Goal: Task Accomplishment & Management: Manage account settings

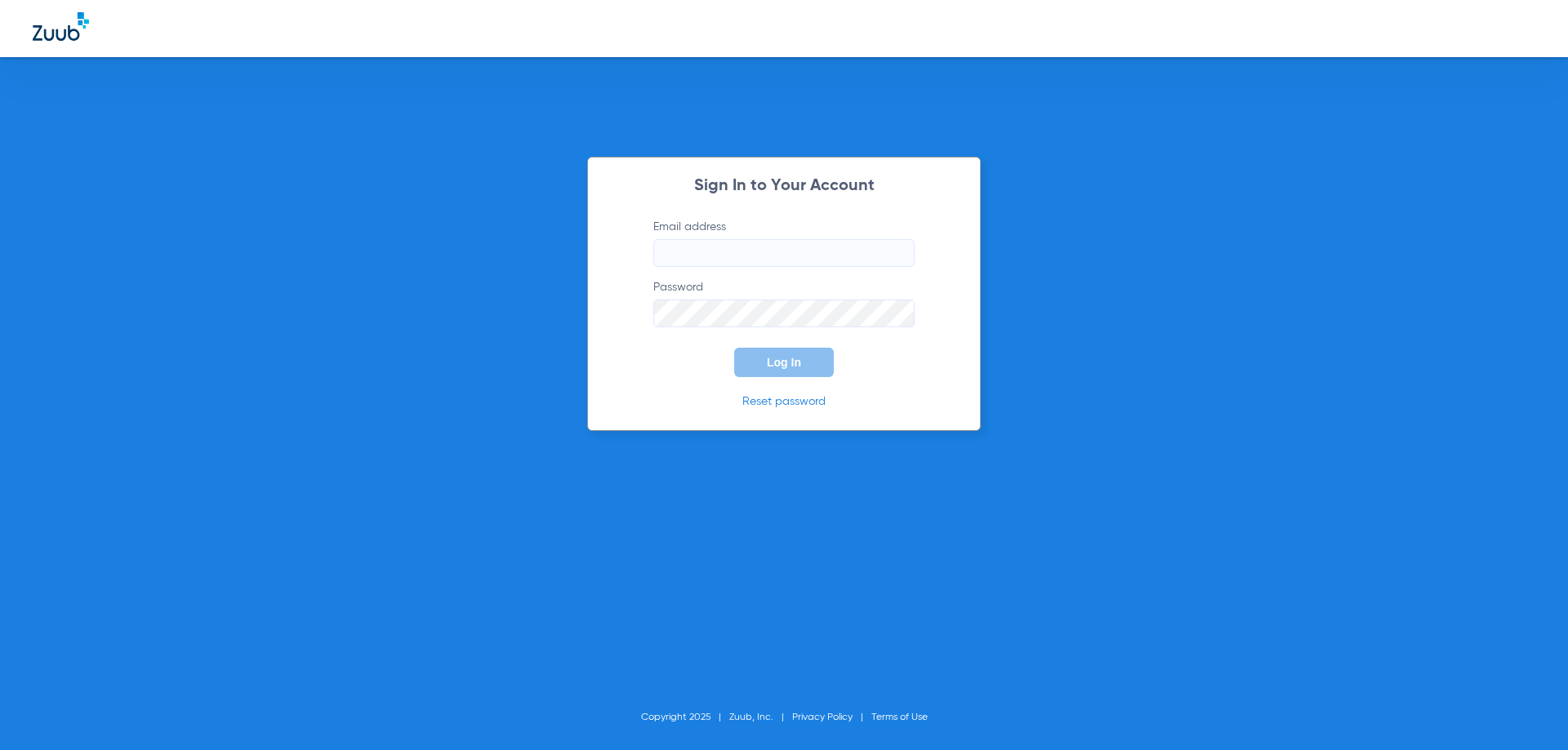
click at [810, 263] on input "Email address" at bounding box center [784, 253] width 261 height 28
type input "dr.solmazdmd@gmail.com"
click at [734, 348] on button "Log In" at bounding box center [784, 363] width 100 height 30
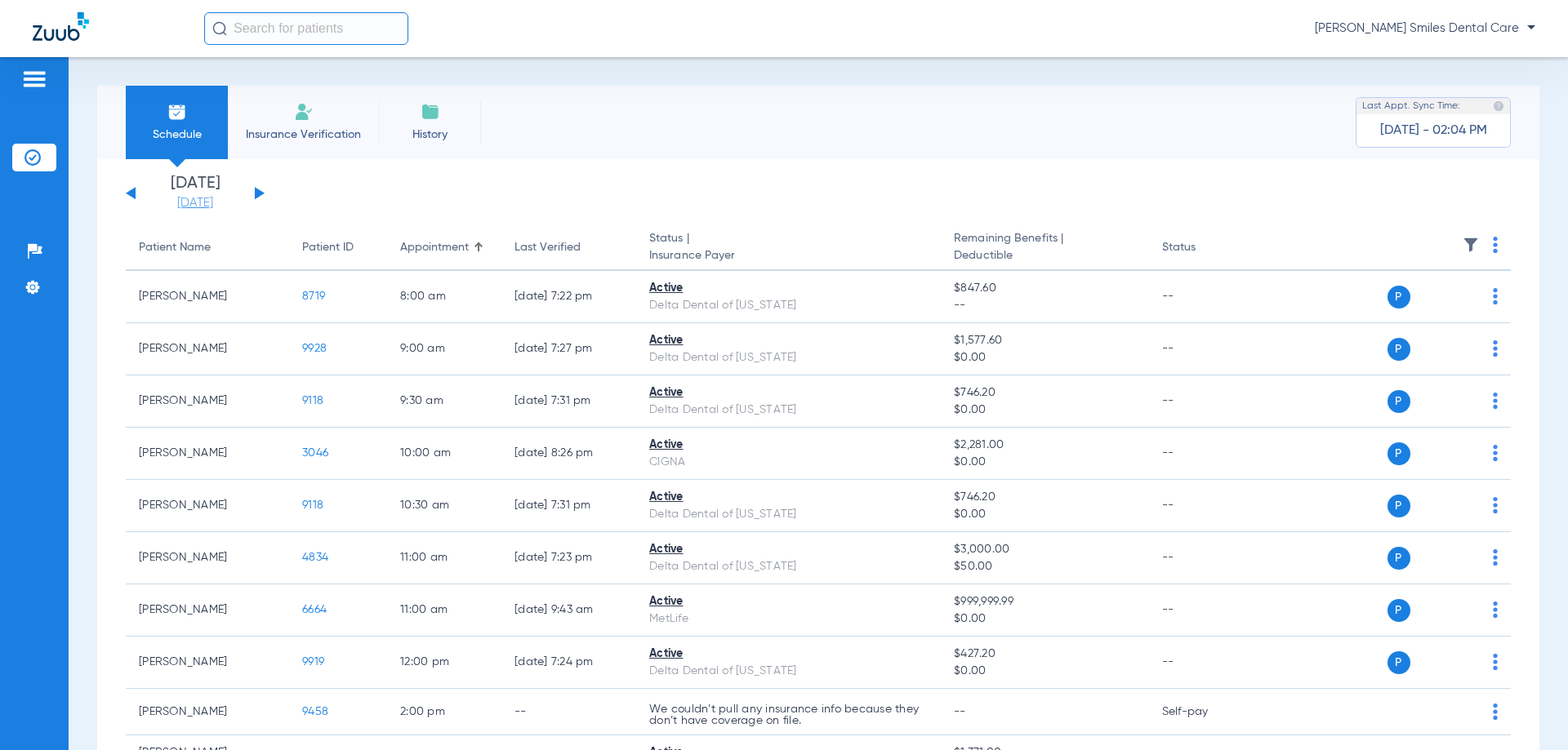
click at [223, 205] on link "[DATE]" at bounding box center [195, 203] width 98 height 17
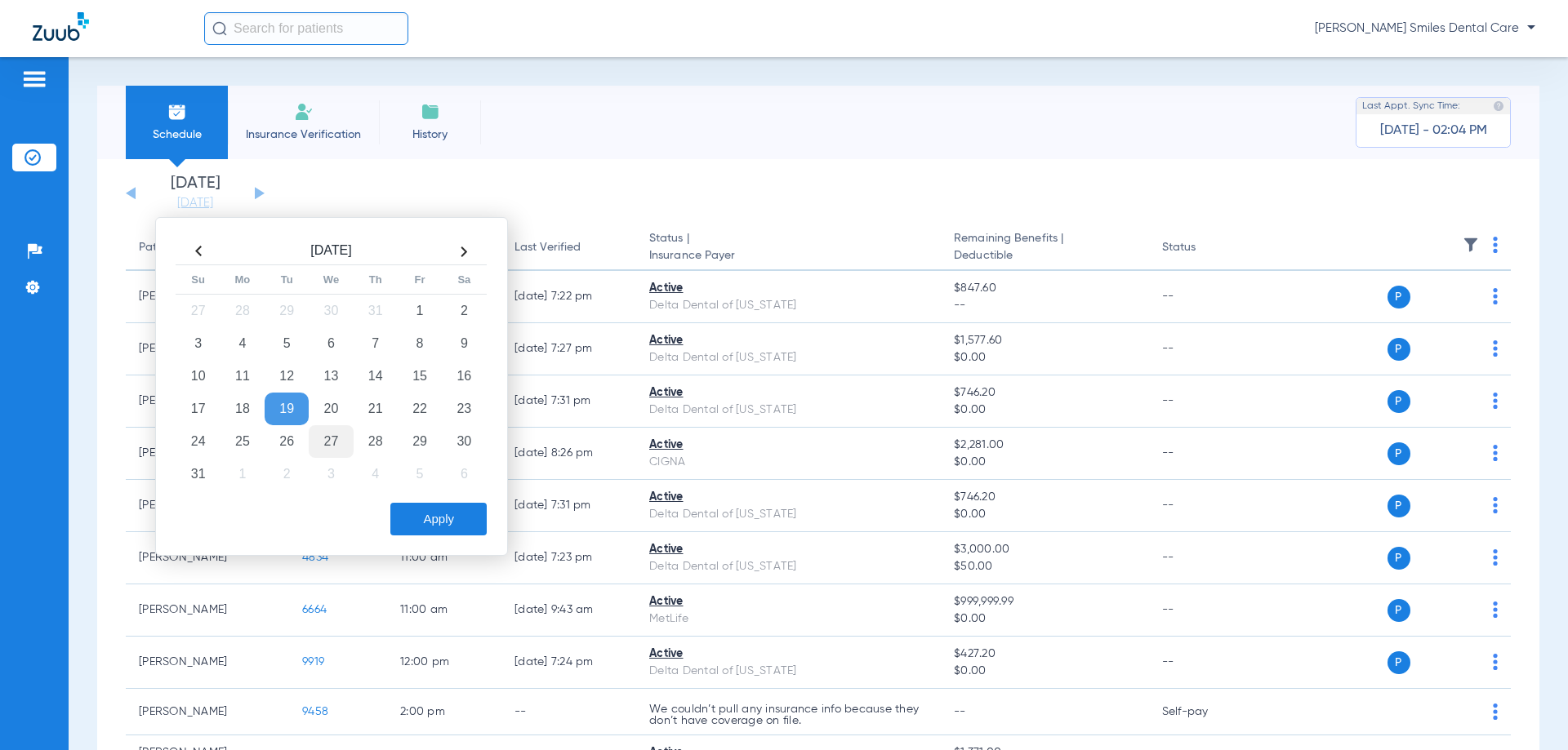
click at [324, 435] on td "27" at bounding box center [330, 441] width 44 height 32
click at [437, 514] on button "Apply" at bounding box center [438, 518] width 96 height 32
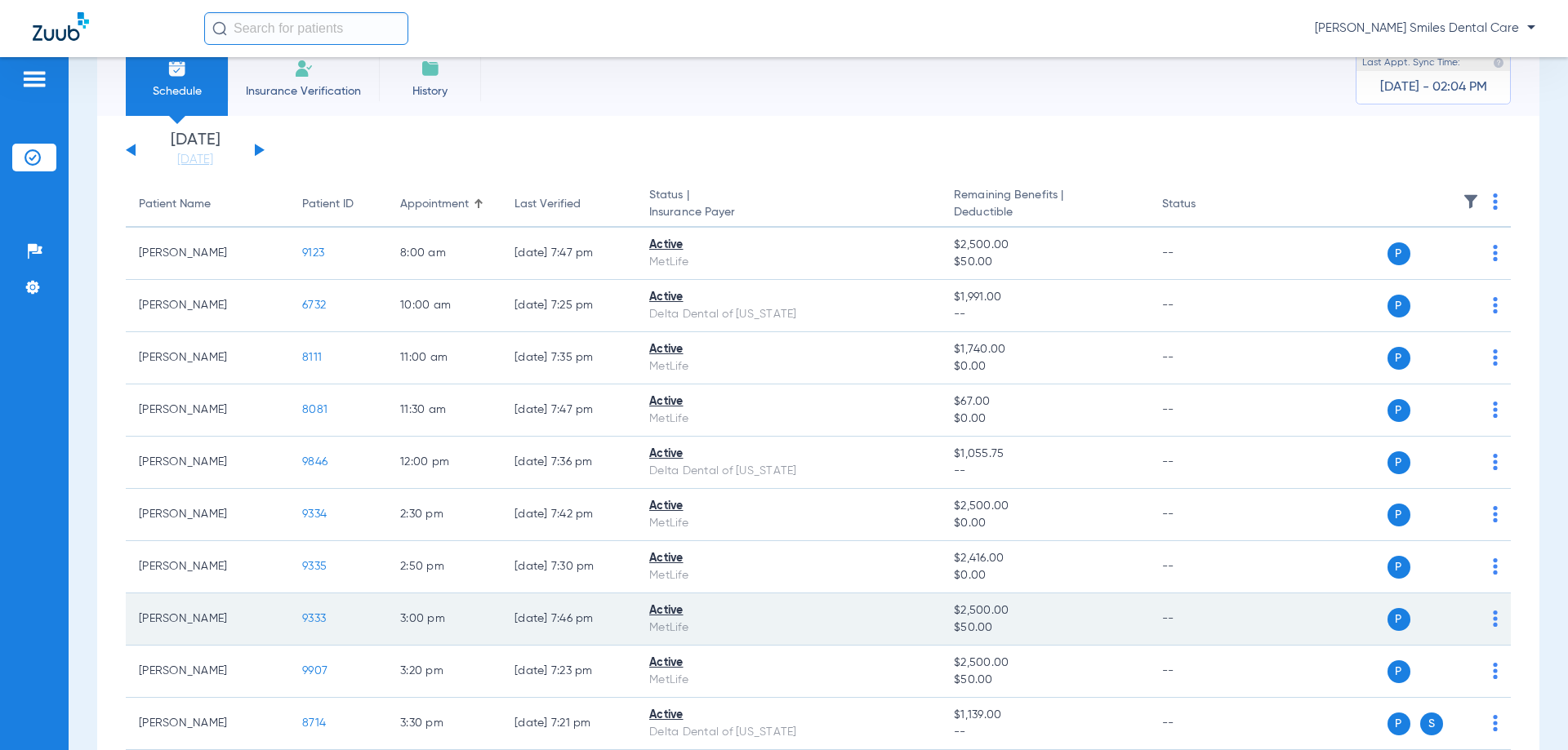
scroll to position [37, 0]
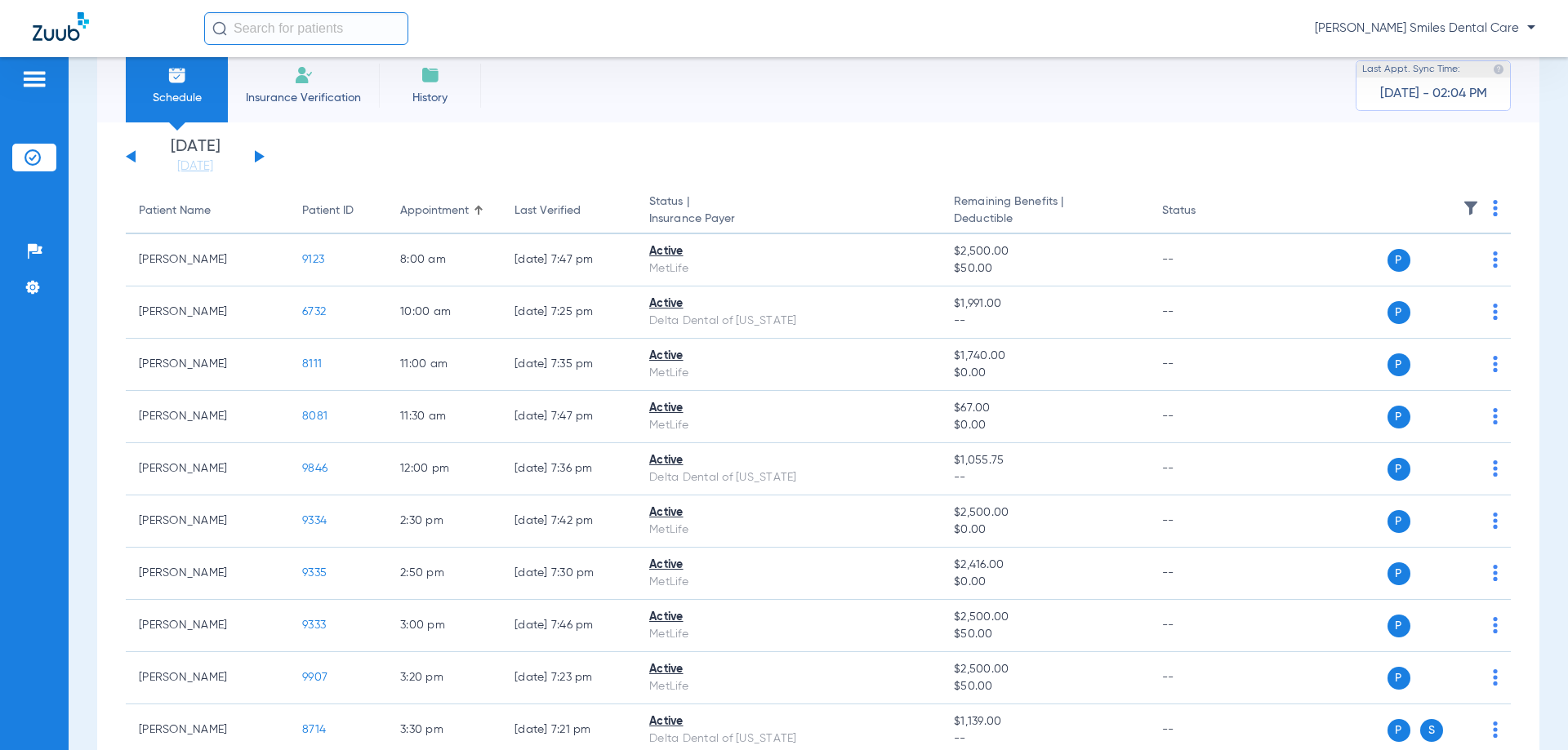
click at [256, 154] on button at bounding box center [259, 156] width 10 height 12
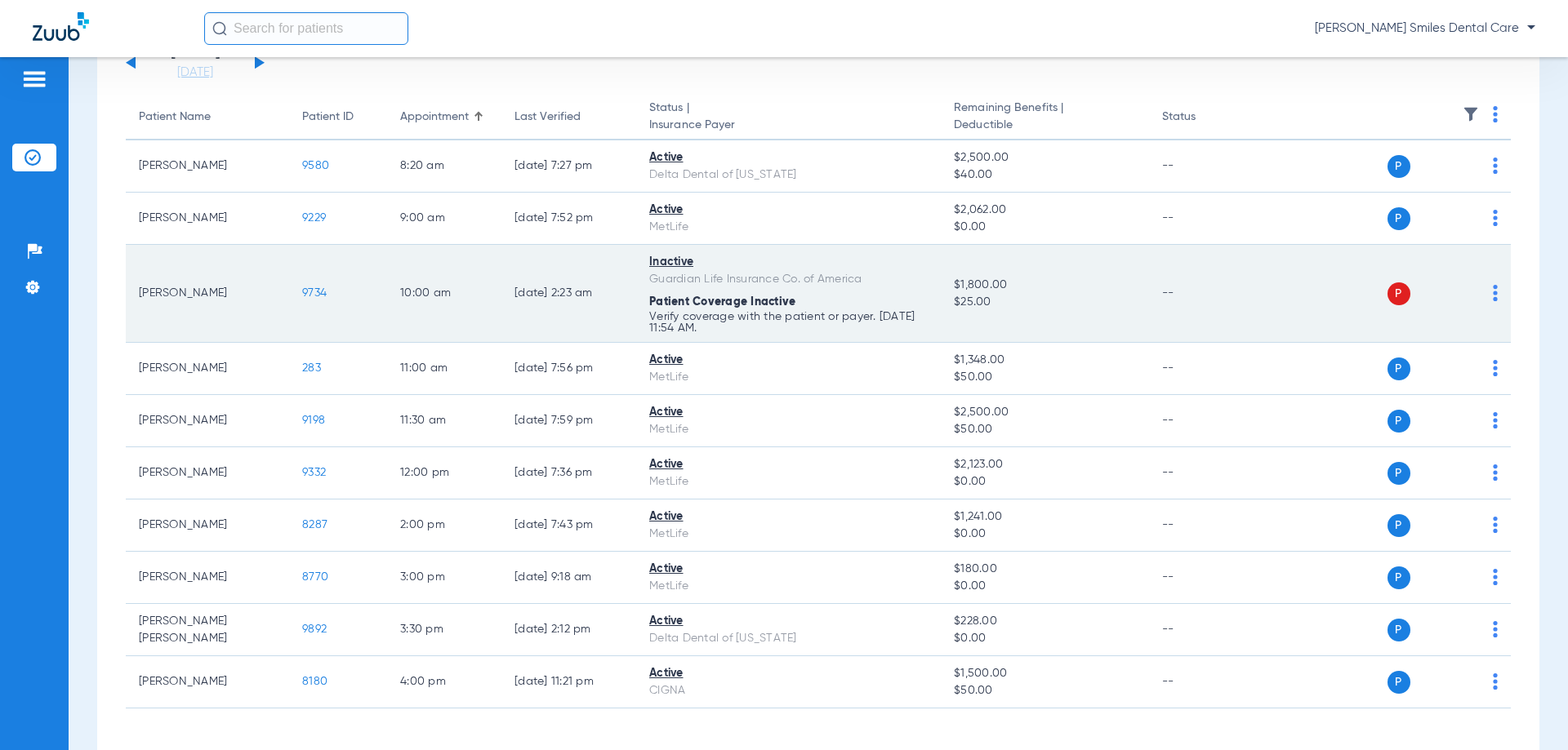
scroll to position [194, 0]
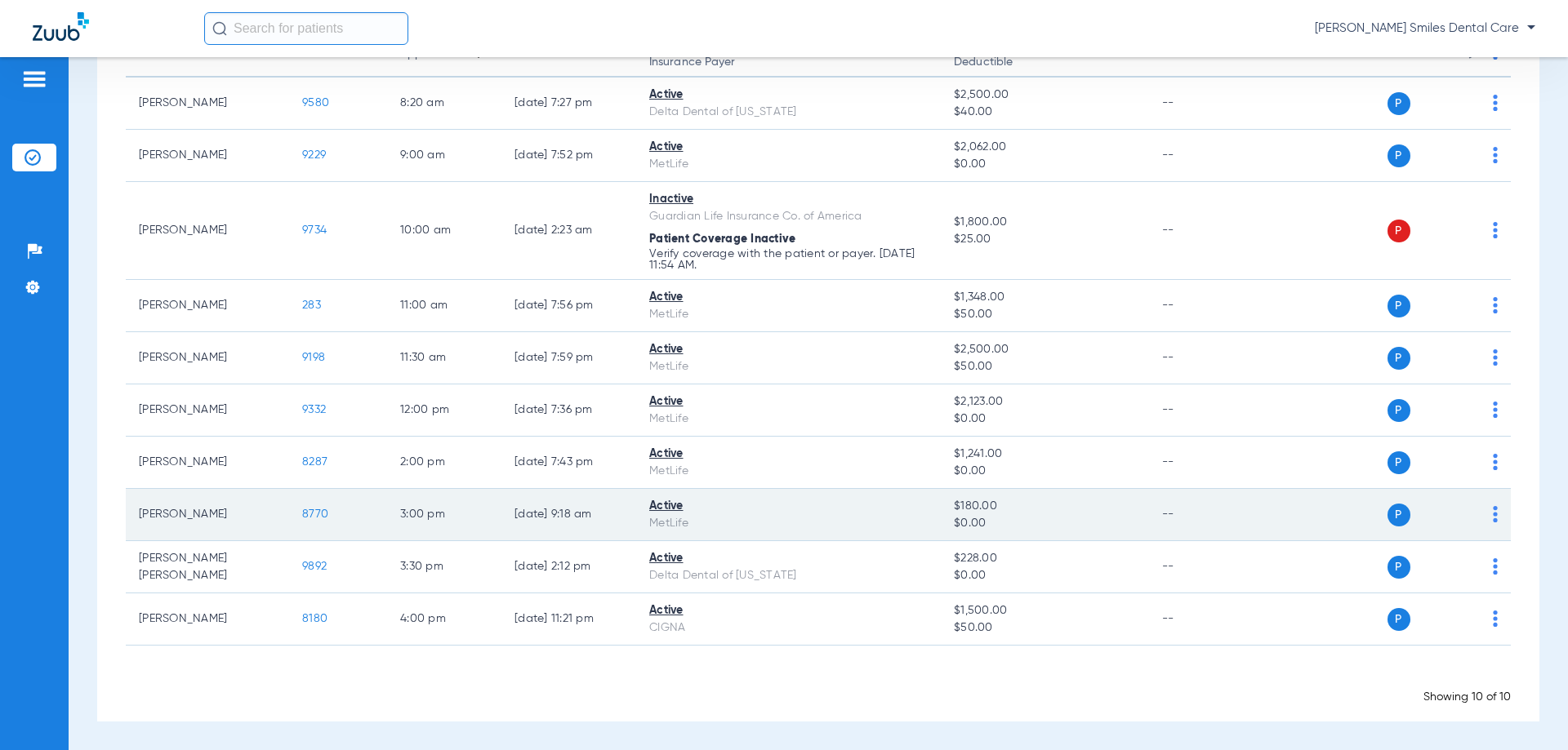
click at [314, 511] on span "8770" at bounding box center [315, 514] width 26 height 11
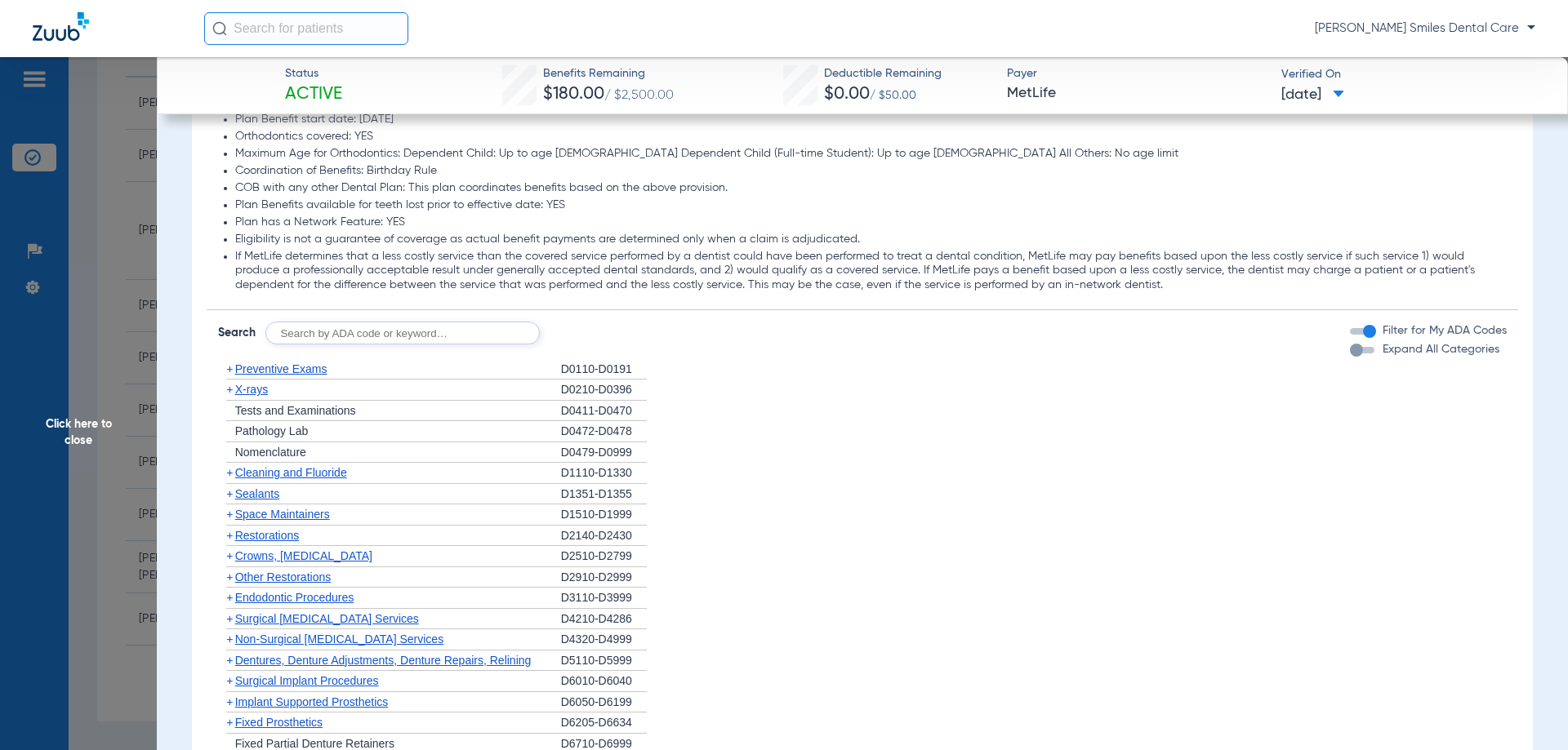
scroll to position [1714, 0]
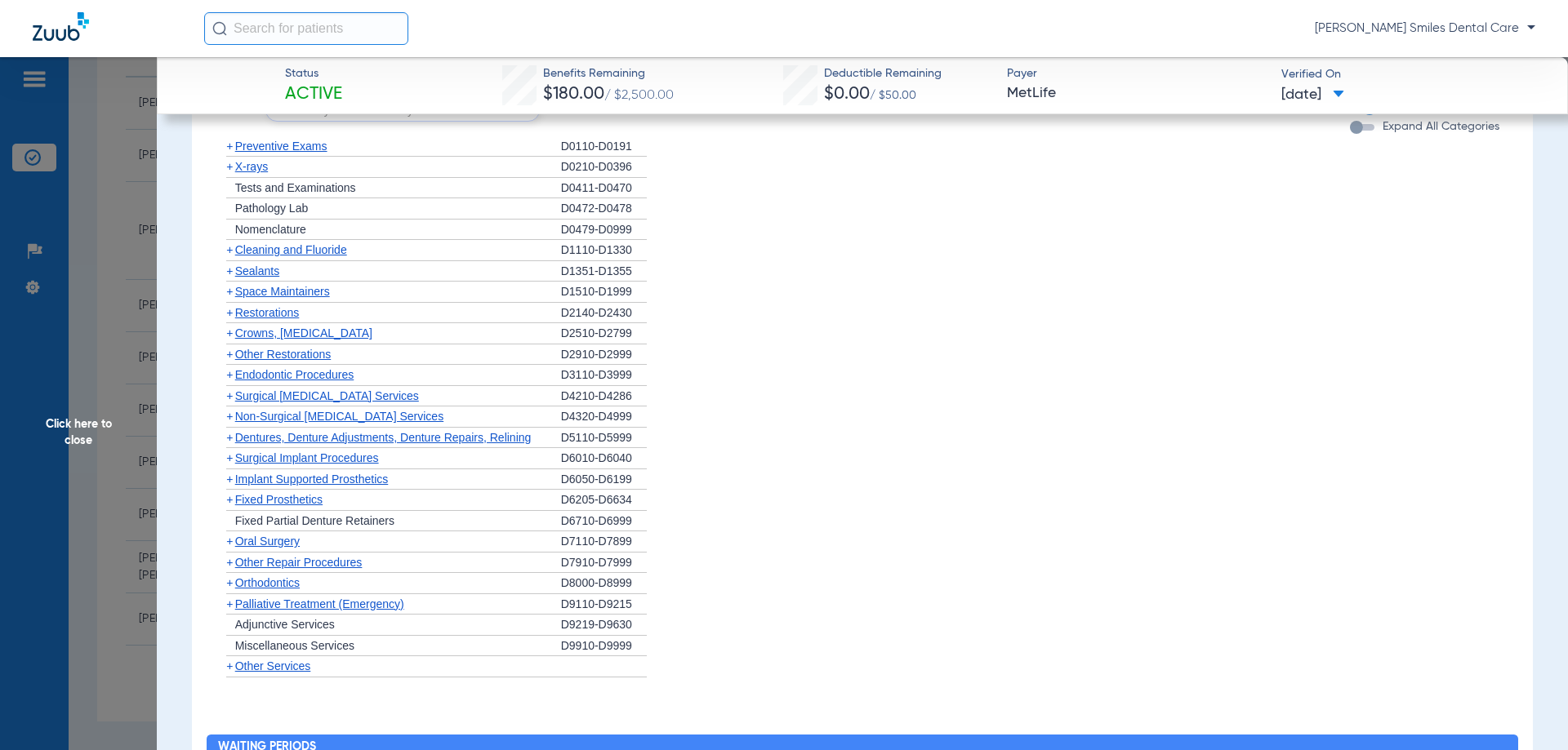
click at [269, 331] on span "Crowns, Inlays and Onlays" at bounding box center [304, 333] width 138 height 13
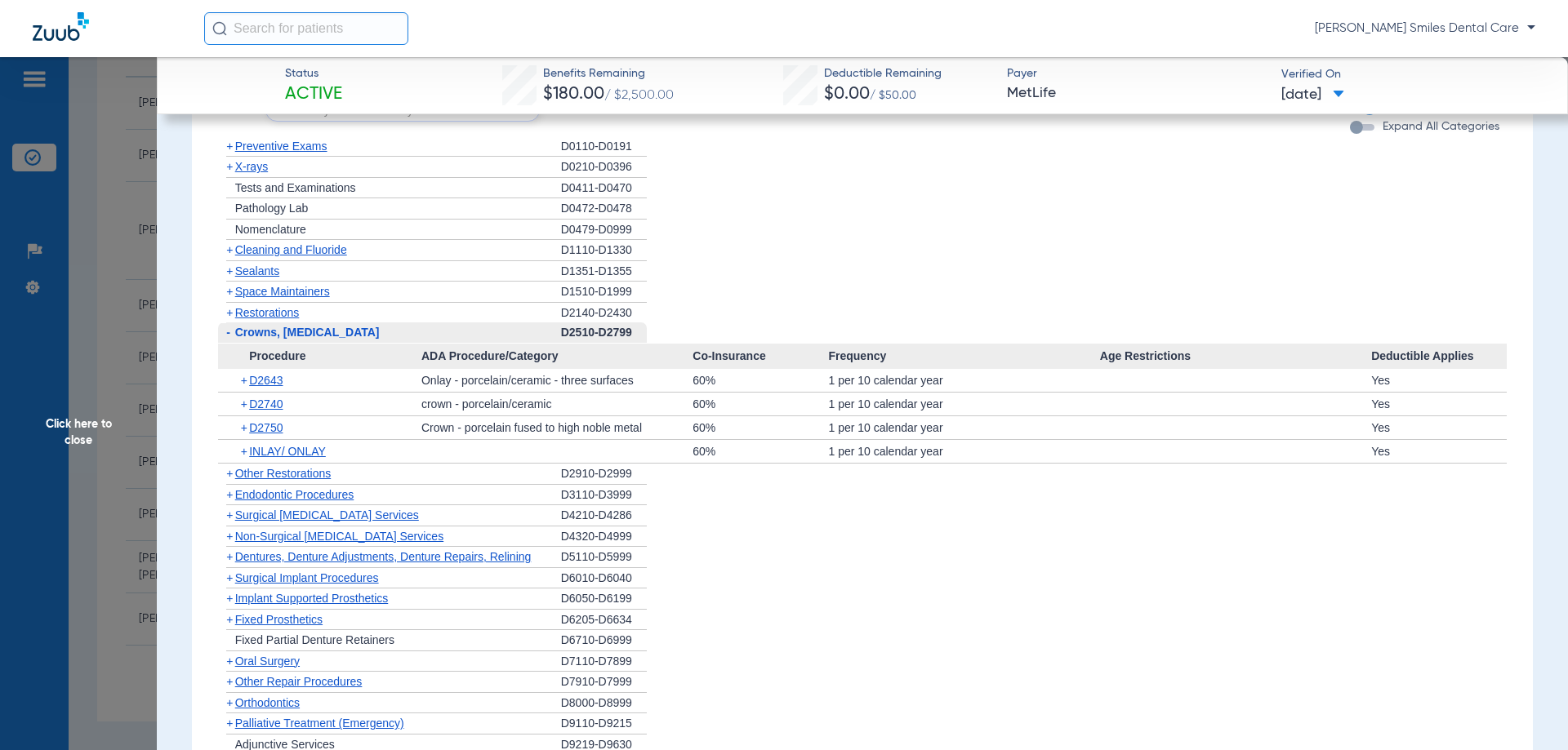
click at [311, 244] on div "+ Cleaning and Fluoride" at bounding box center [389, 250] width 343 height 21
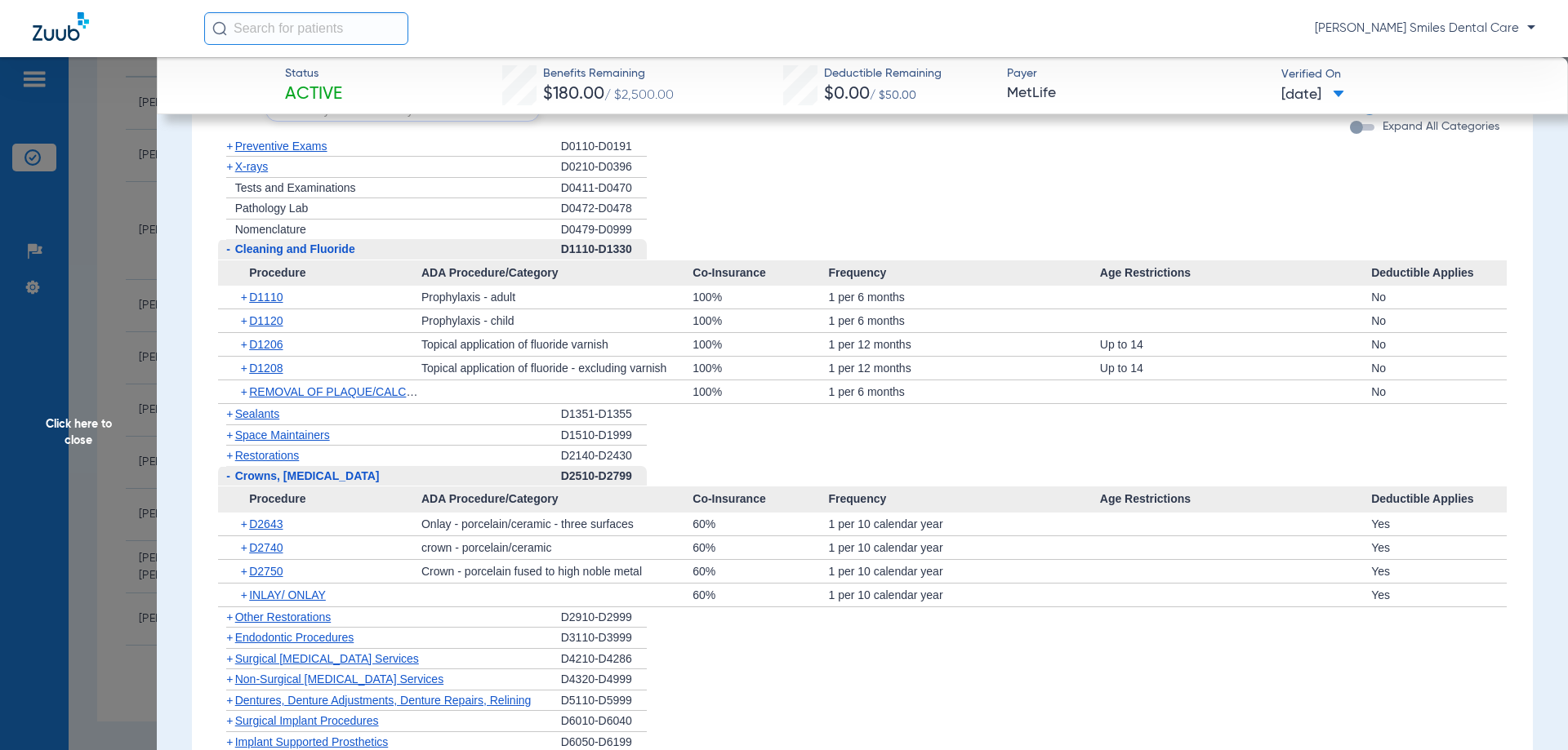
click at [714, 19] on div "[PERSON_NAME] Smiles Dental Care" at bounding box center [869, 28] width 1331 height 32
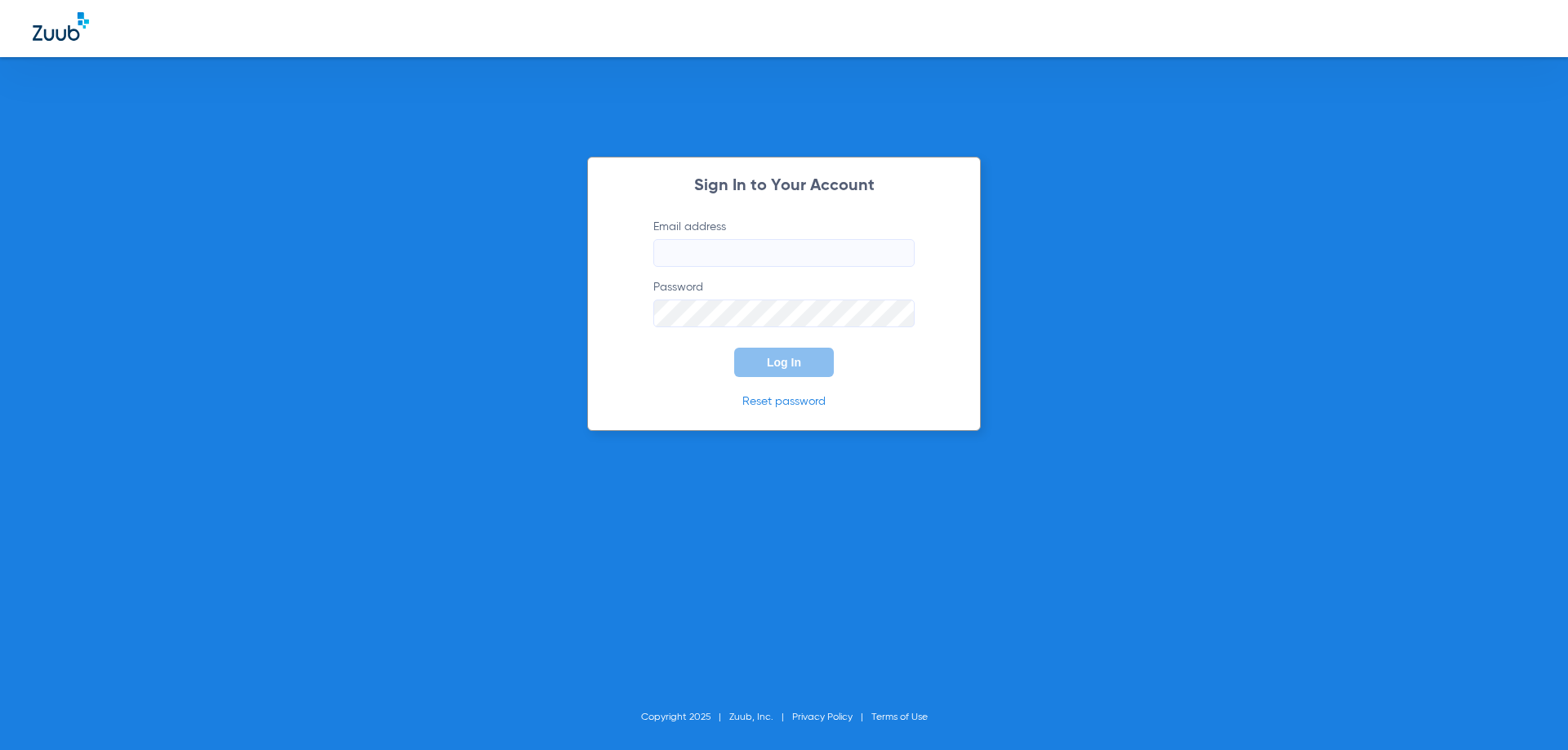
click at [748, 253] on input "Email address" at bounding box center [784, 253] width 261 height 28
type input "dr.solmazdmd@gmail.com"
click at [734, 348] on button "Log In" at bounding box center [784, 363] width 100 height 30
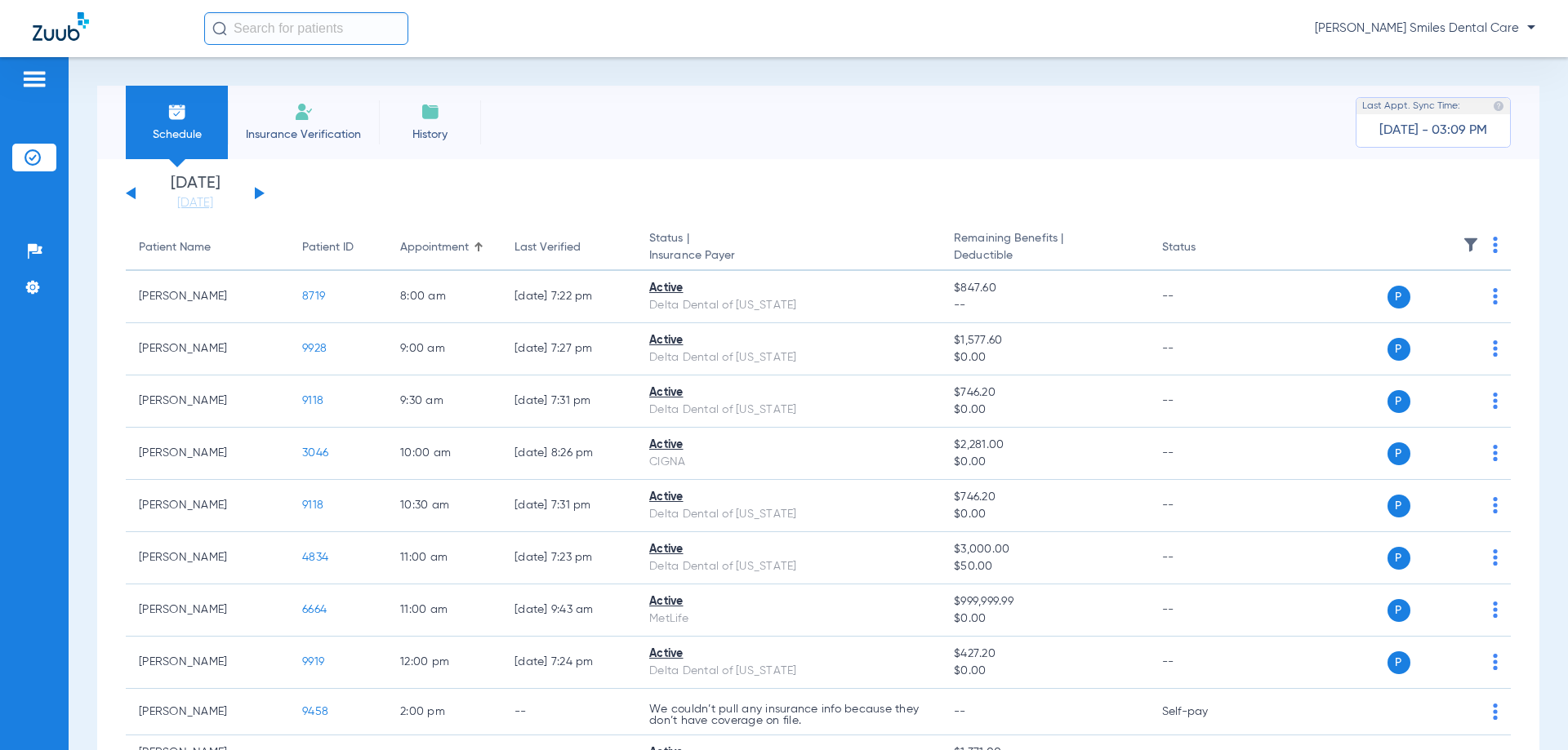
click at [259, 196] on button at bounding box center [259, 193] width 10 height 12
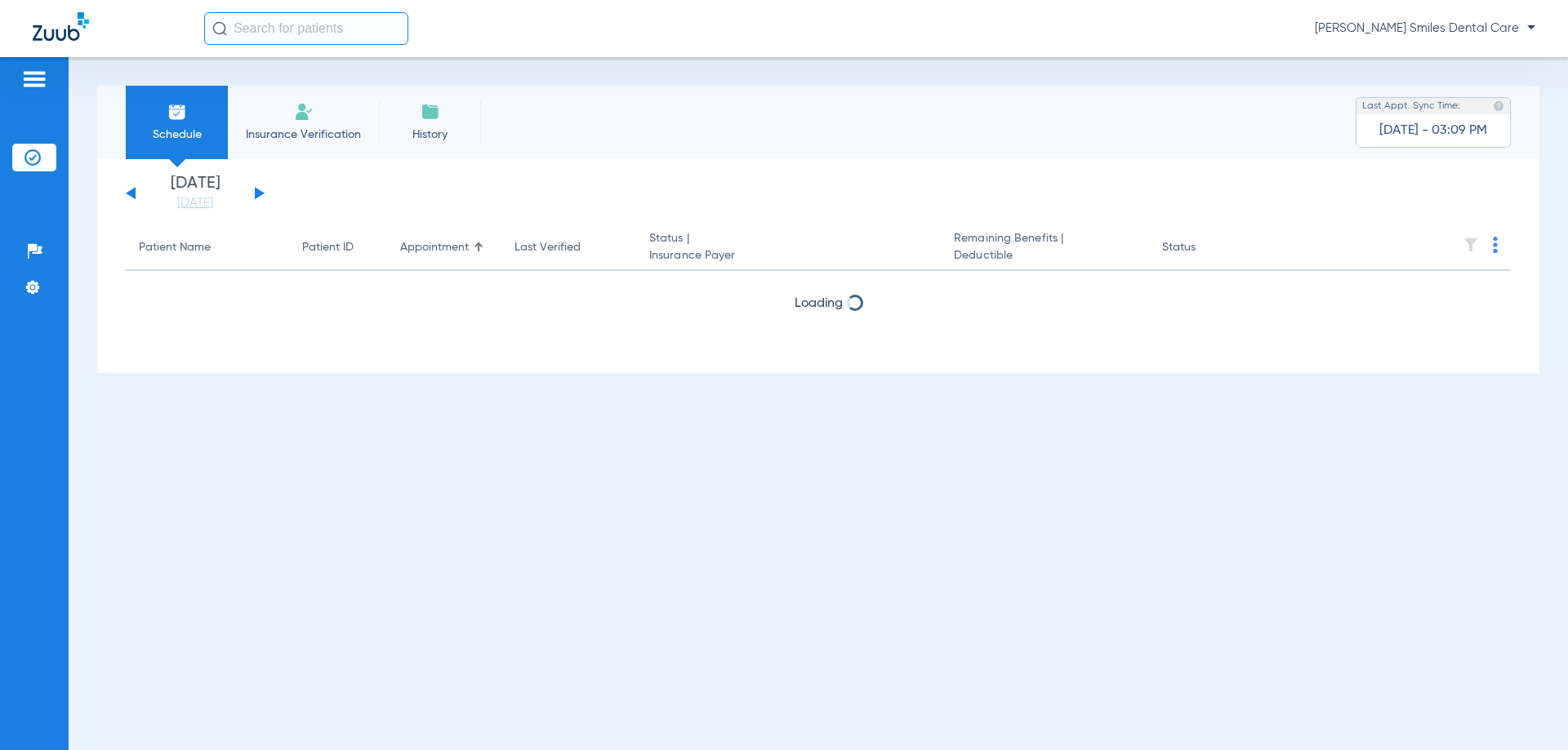
click at [259, 196] on button at bounding box center [259, 193] width 10 height 12
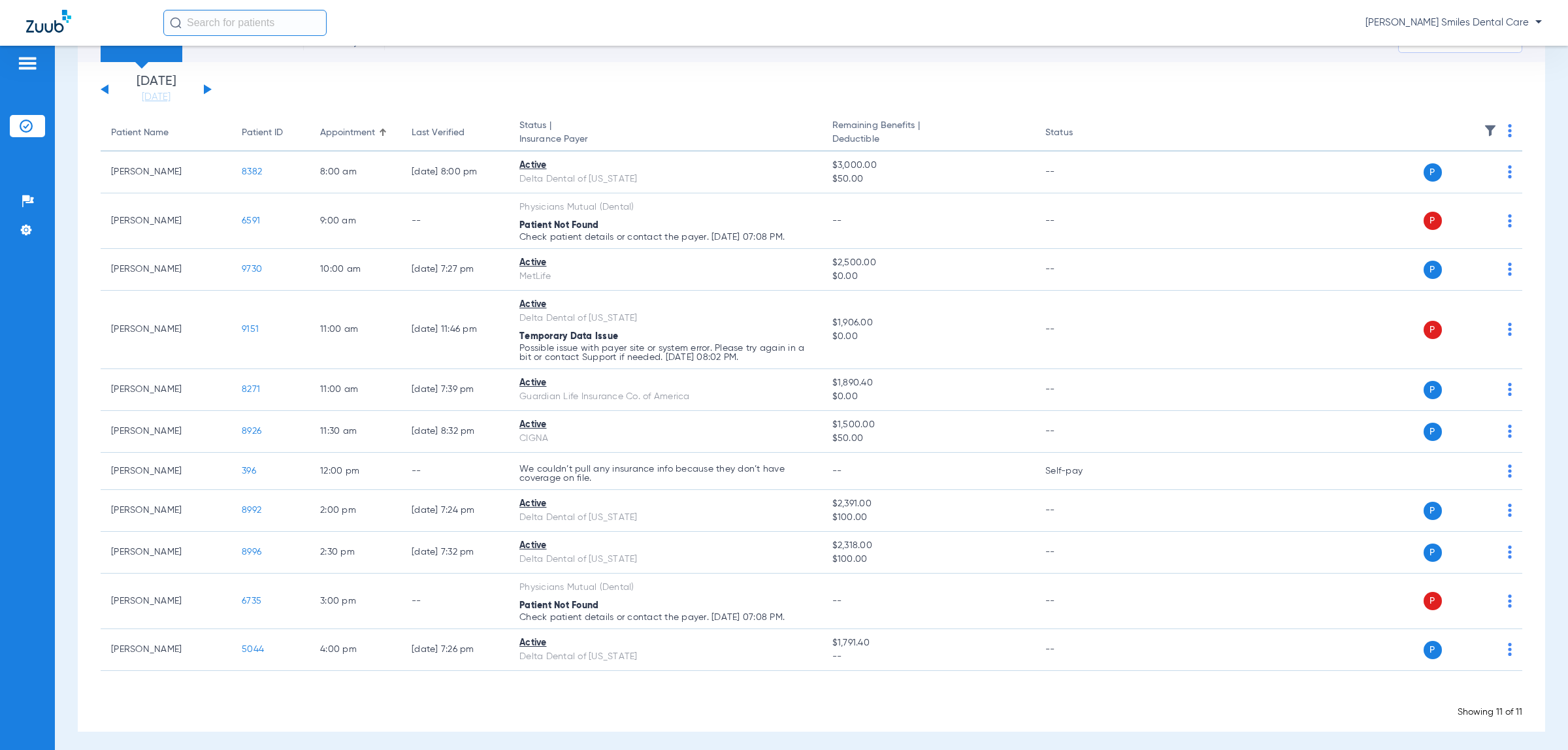
scroll to position [65, 0]
